Goal: Information Seeking & Learning: Find specific fact

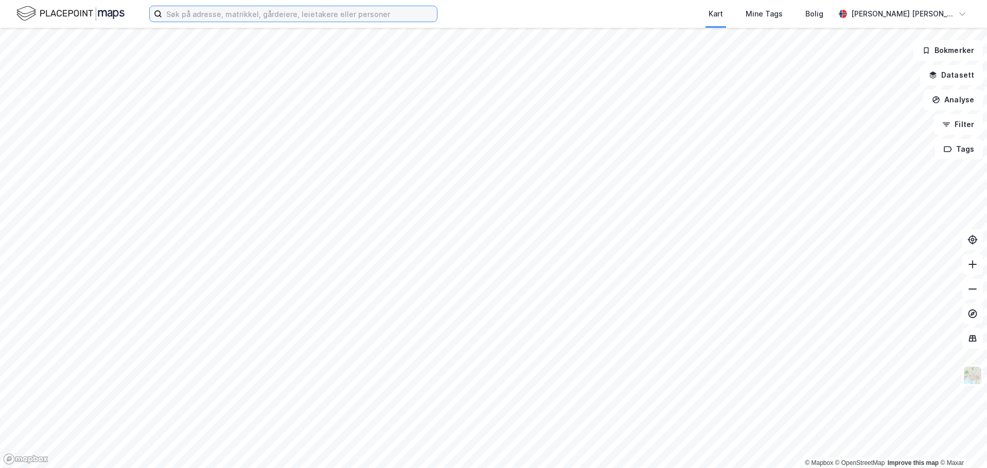
click at [289, 17] on input at bounding box center [299, 13] width 275 height 15
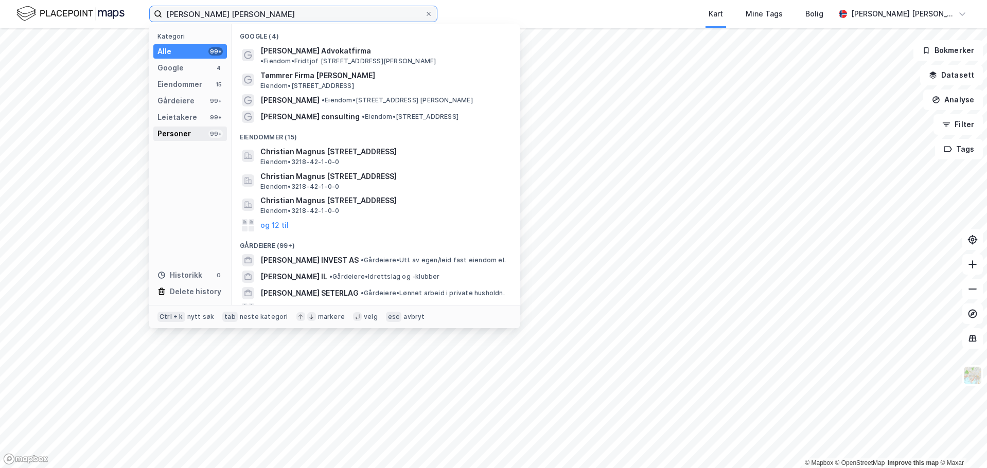
type input "[PERSON_NAME] [PERSON_NAME]"
click at [166, 131] on div "Personer" at bounding box center [173, 134] width 33 height 12
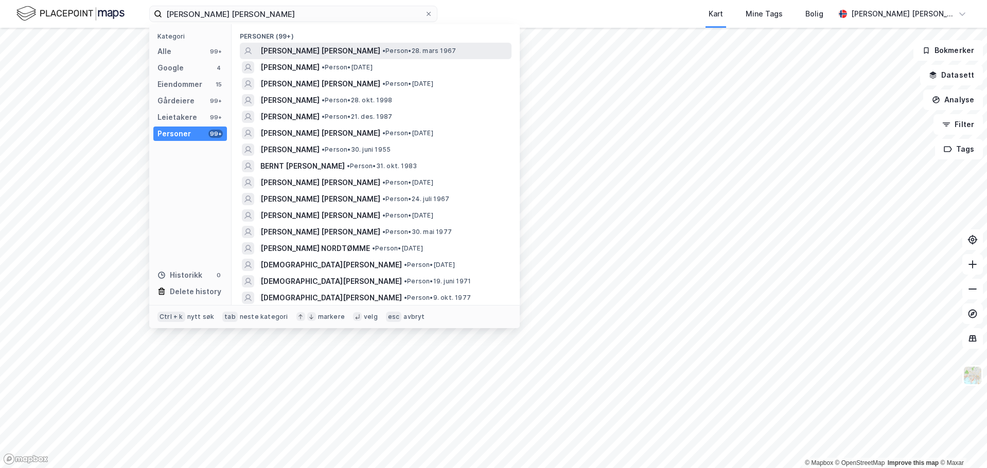
click at [293, 50] on span "[PERSON_NAME] [PERSON_NAME]" at bounding box center [320, 51] width 120 height 12
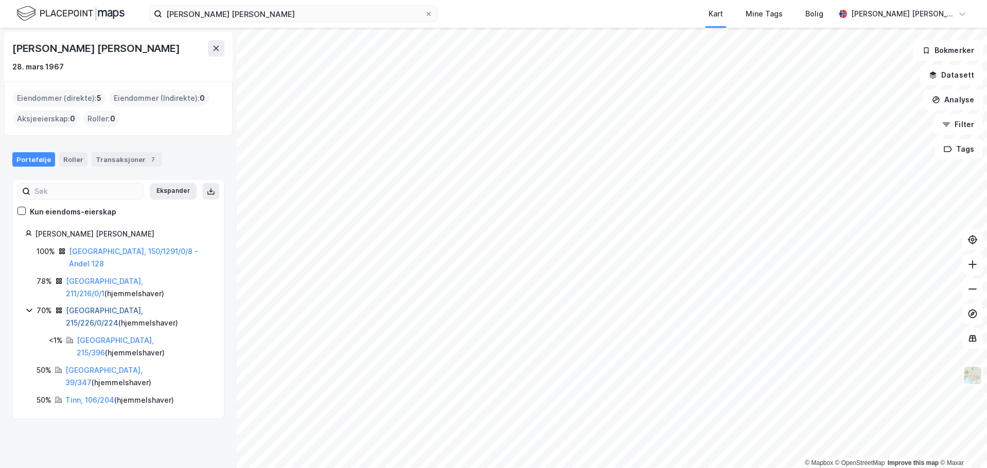
click at [93, 306] on link "[GEOGRAPHIC_DATA], 215/226/0/224" at bounding box center [104, 316] width 77 height 21
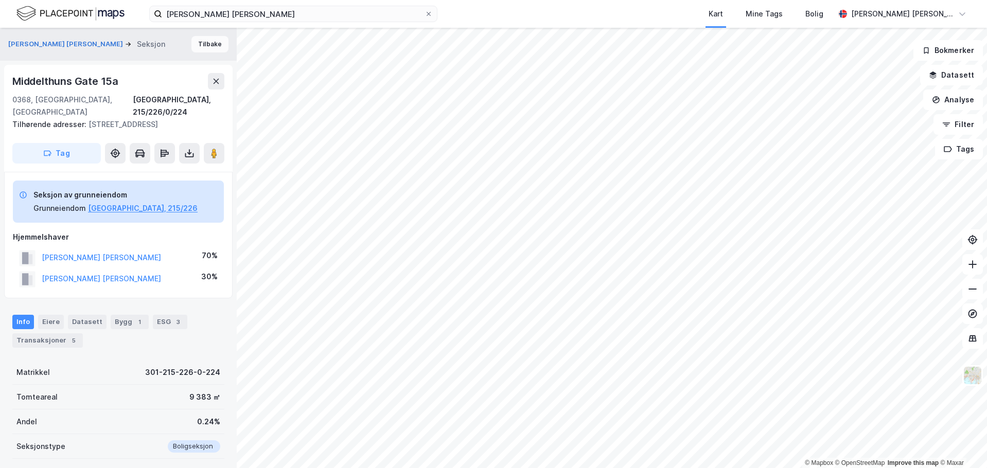
click at [197, 45] on button "Tilbake" at bounding box center [209, 44] width 37 height 16
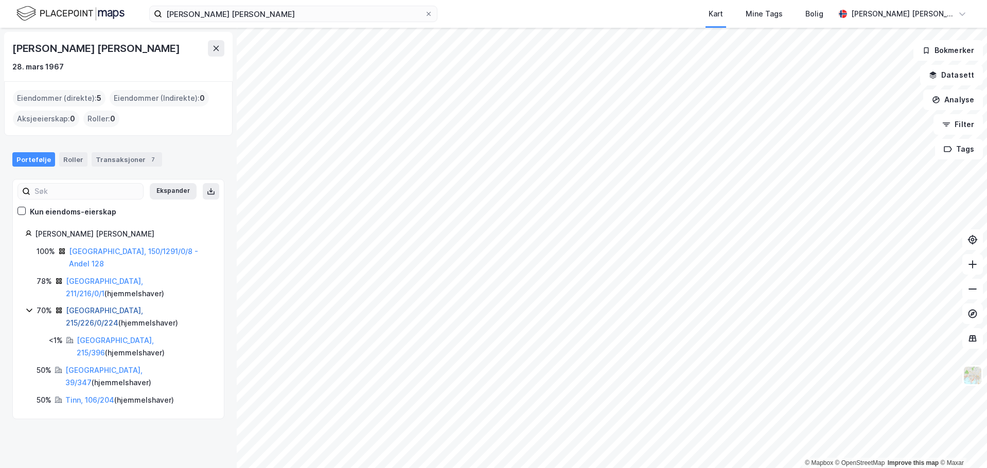
click at [101, 306] on link "[GEOGRAPHIC_DATA], 215/226/0/224" at bounding box center [104, 316] width 77 height 21
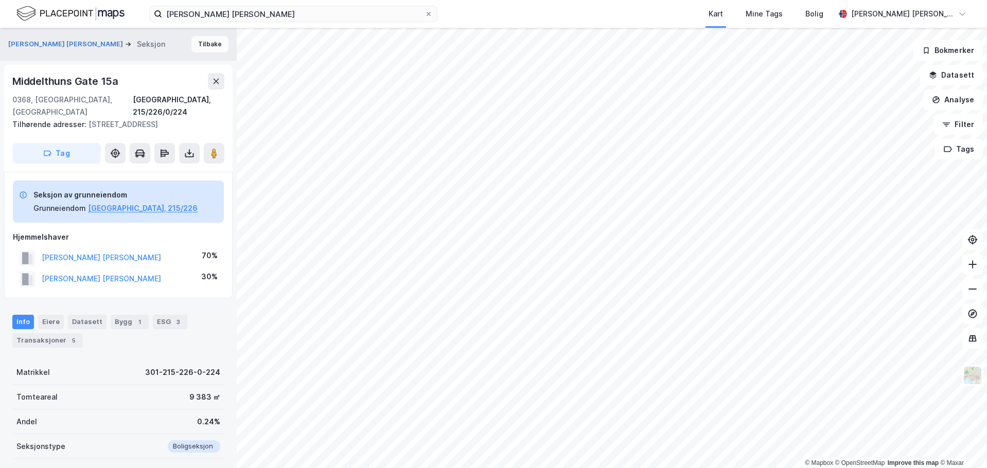
click at [208, 47] on button "Tilbake" at bounding box center [209, 44] width 37 height 16
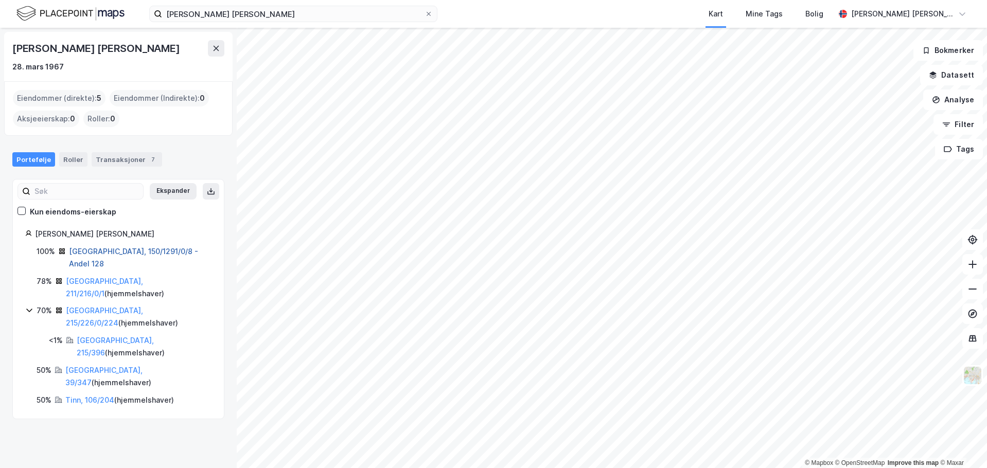
click at [104, 252] on link "[GEOGRAPHIC_DATA], 150/1291/0/8 - Andel 128" at bounding box center [133, 257] width 129 height 21
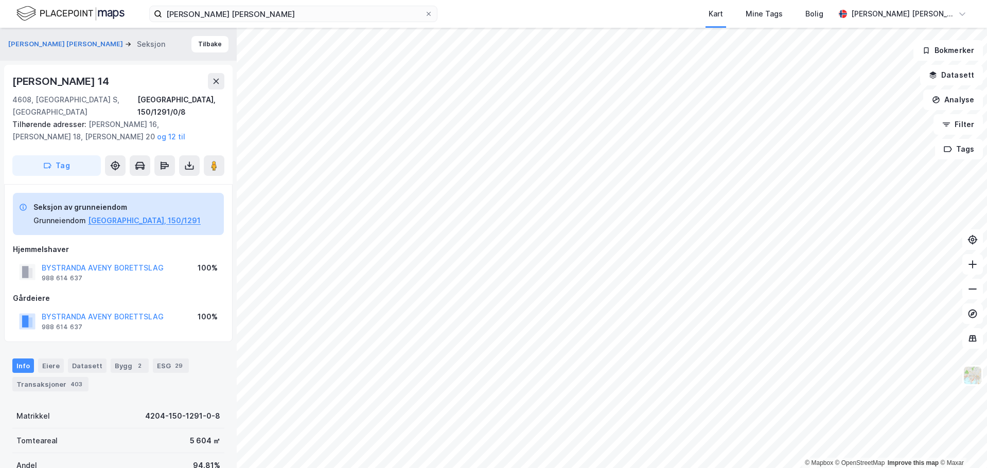
scroll to position [1, 0]
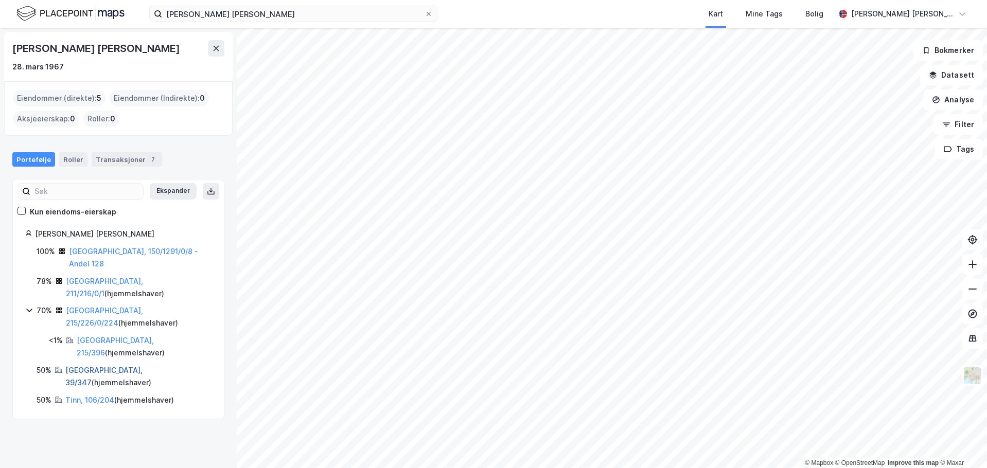
click at [76, 366] on link "[GEOGRAPHIC_DATA], 39/347" at bounding box center [103, 376] width 77 height 21
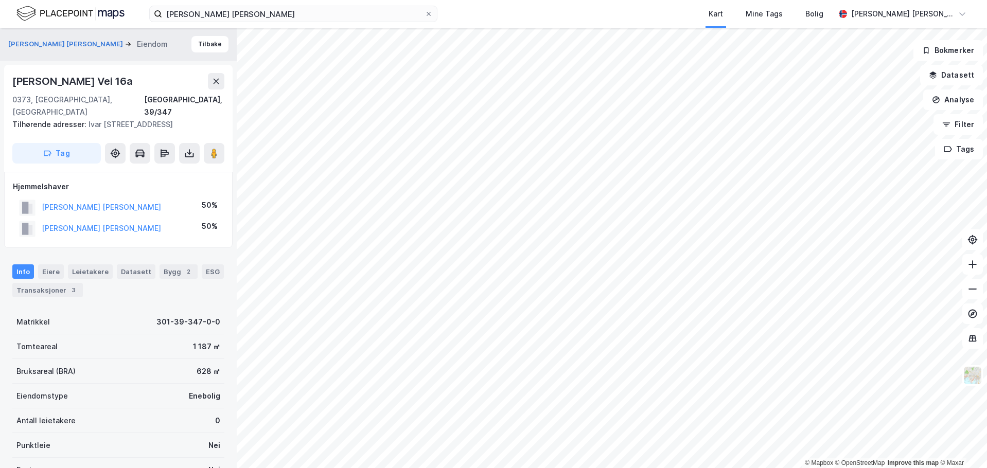
scroll to position [1, 0]
click at [0, 0] on button "[PERSON_NAME] [PERSON_NAME]" at bounding box center [0, 0] width 0 height 0
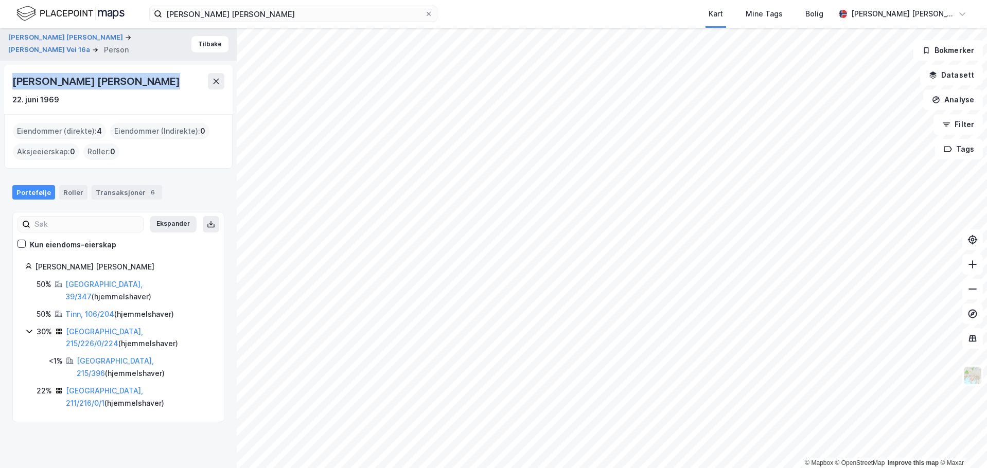
drag, startPoint x: 158, startPoint y: 85, endPoint x: 12, endPoint y: 80, distance: 146.2
click at [14, 81] on div "[PERSON_NAME] [PERSON_NAME]" at bounding box center [97, 81] width 170 height 16
copy div "[PERSON_NAME] [PERSON_NAME]"
click at [204, 48] on button "Tilbake" at bounding box center [209, 44] width 37 height 16
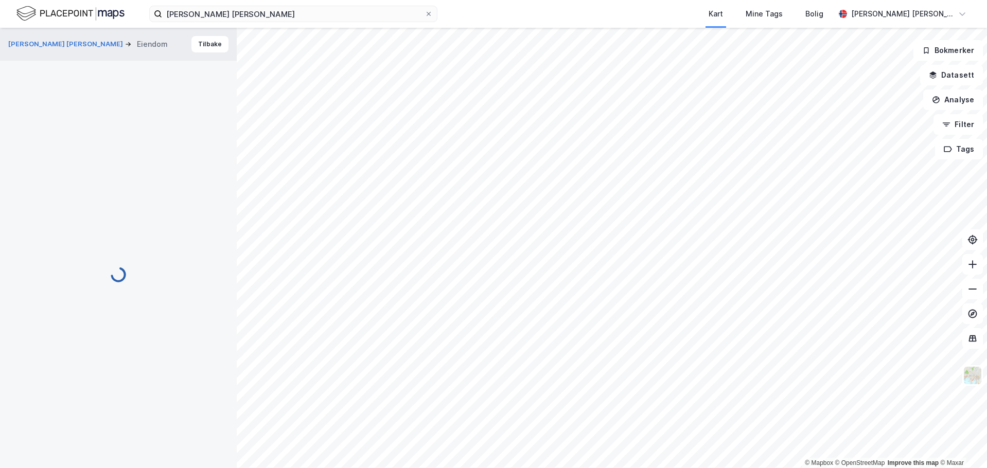
scroll to position [1, 0]
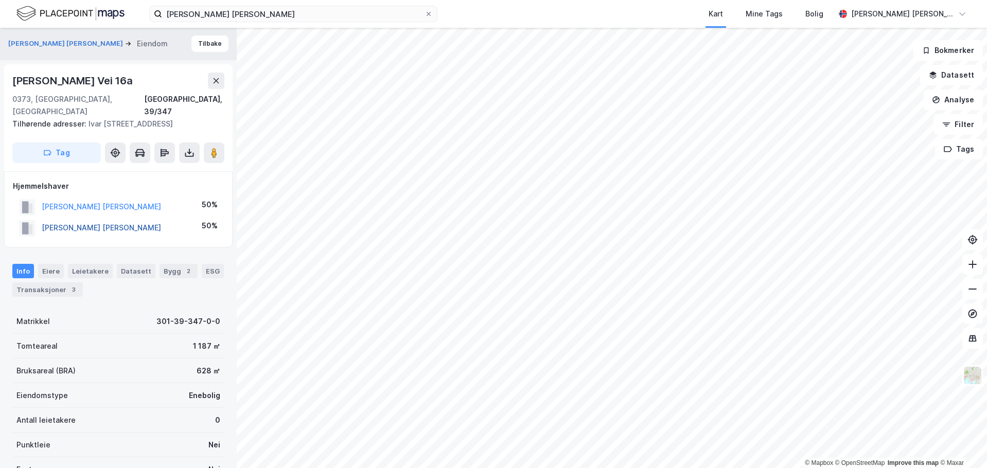
click at [0, 0] on button "[PERSON_NAME] [PERSON_NAME]" at bounding box center [0, 0] width 0 height 0
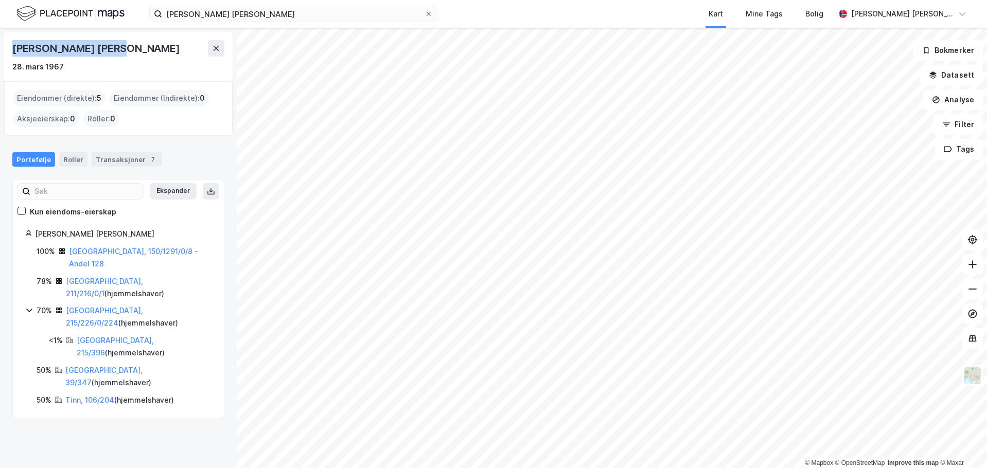
drag, startPoint x: 106, startPoint y: 47, endPoint x: 10, endPoint y: 38, distance: 96.7
click at [10, 38] on div "[PERSON_NAME] [PERSON_NAME] 28. mars 1967" at bounding box center [118, 56] width 228 height 49
copy div "[PERSON_NAME] [PERSON_NAME]"
